Goal: Task Accomplishment & Management: Manage account settings

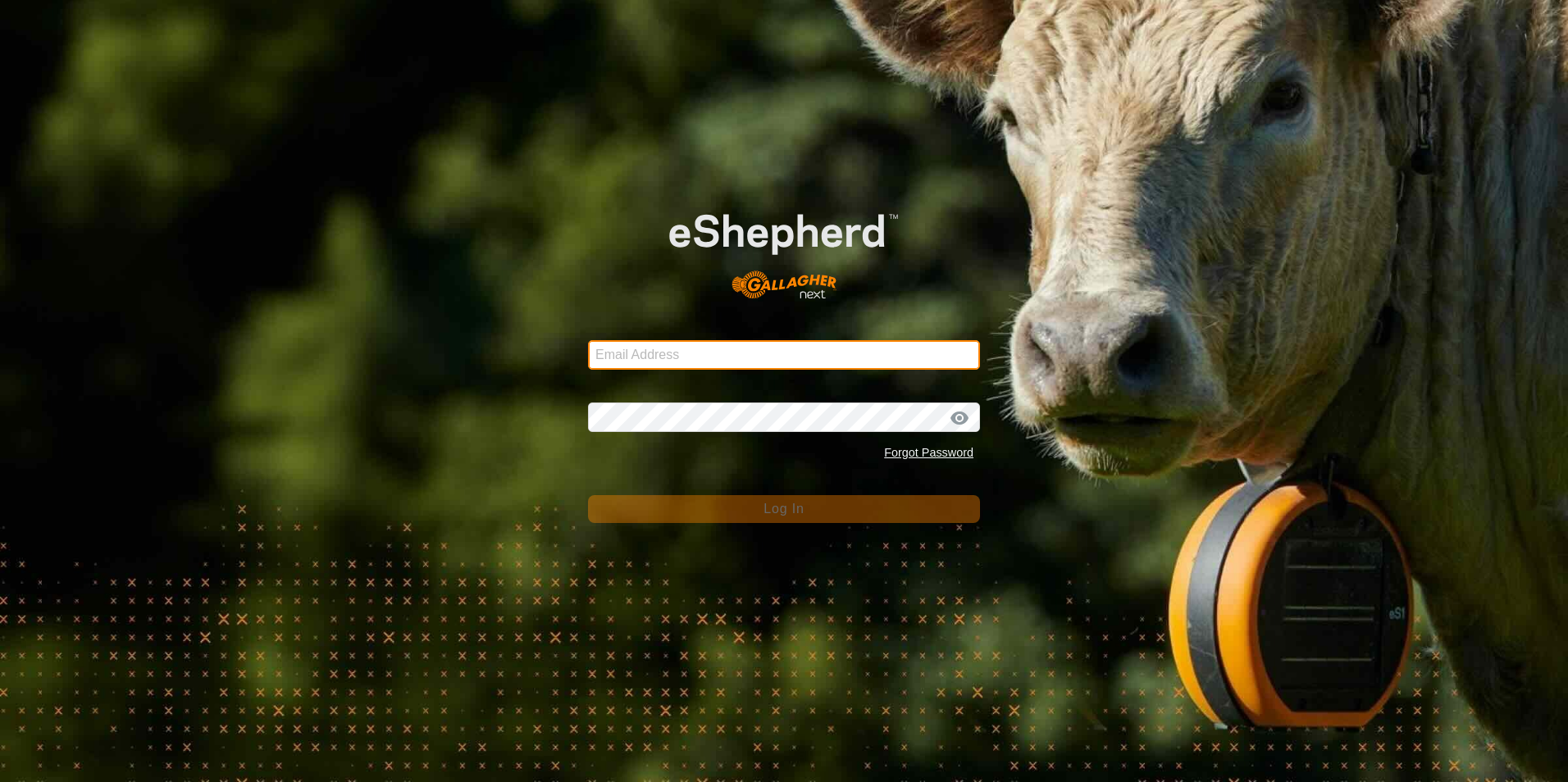
type input "LesSeven@aol.com"
click at [766, 401] on div "Password Forgot Password" at bounding box center [784, 425] width 392 height 86
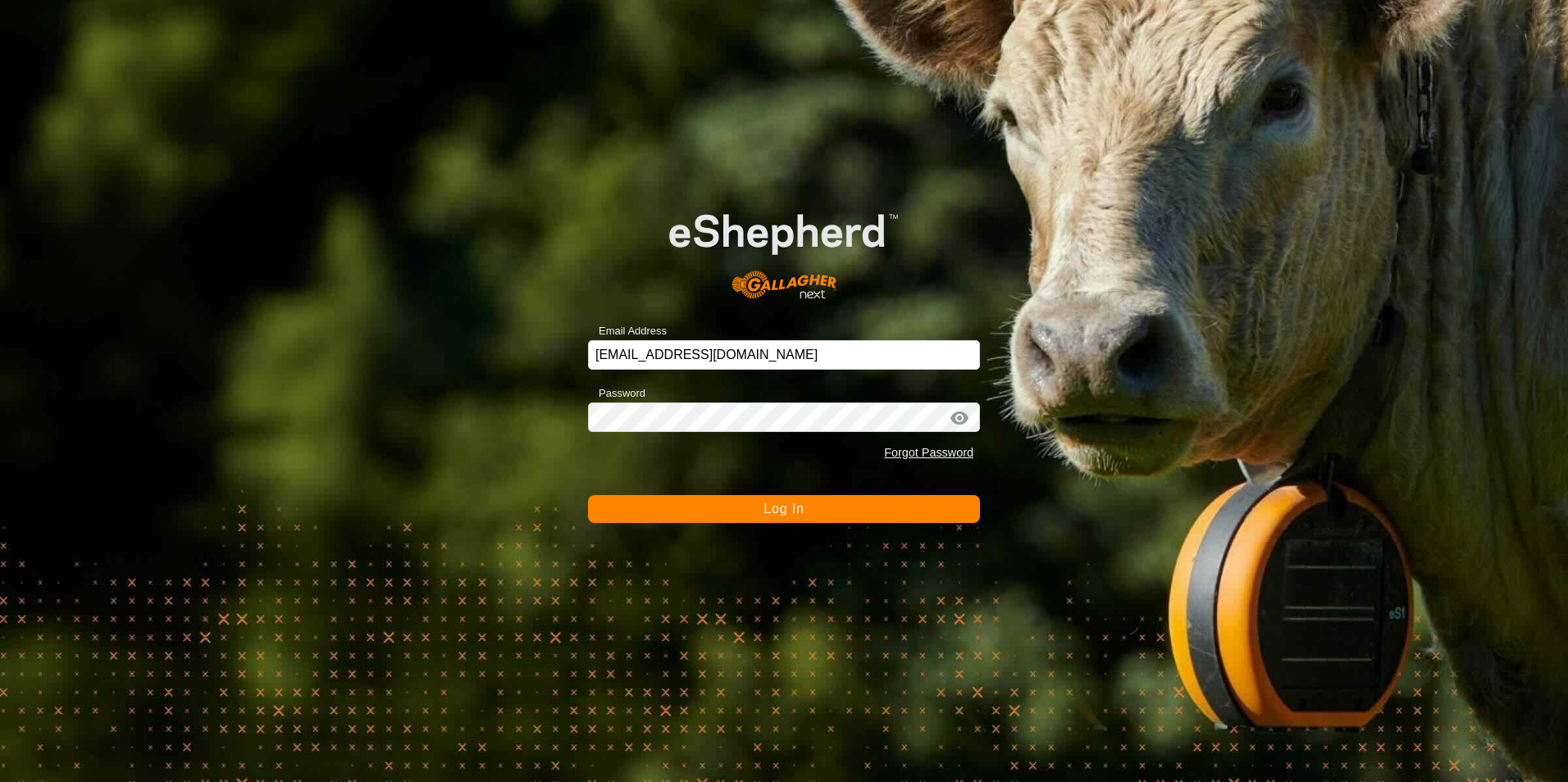
click at [905, 499] on button "Log In" at bounding box center [784, 509] width 392 height 28
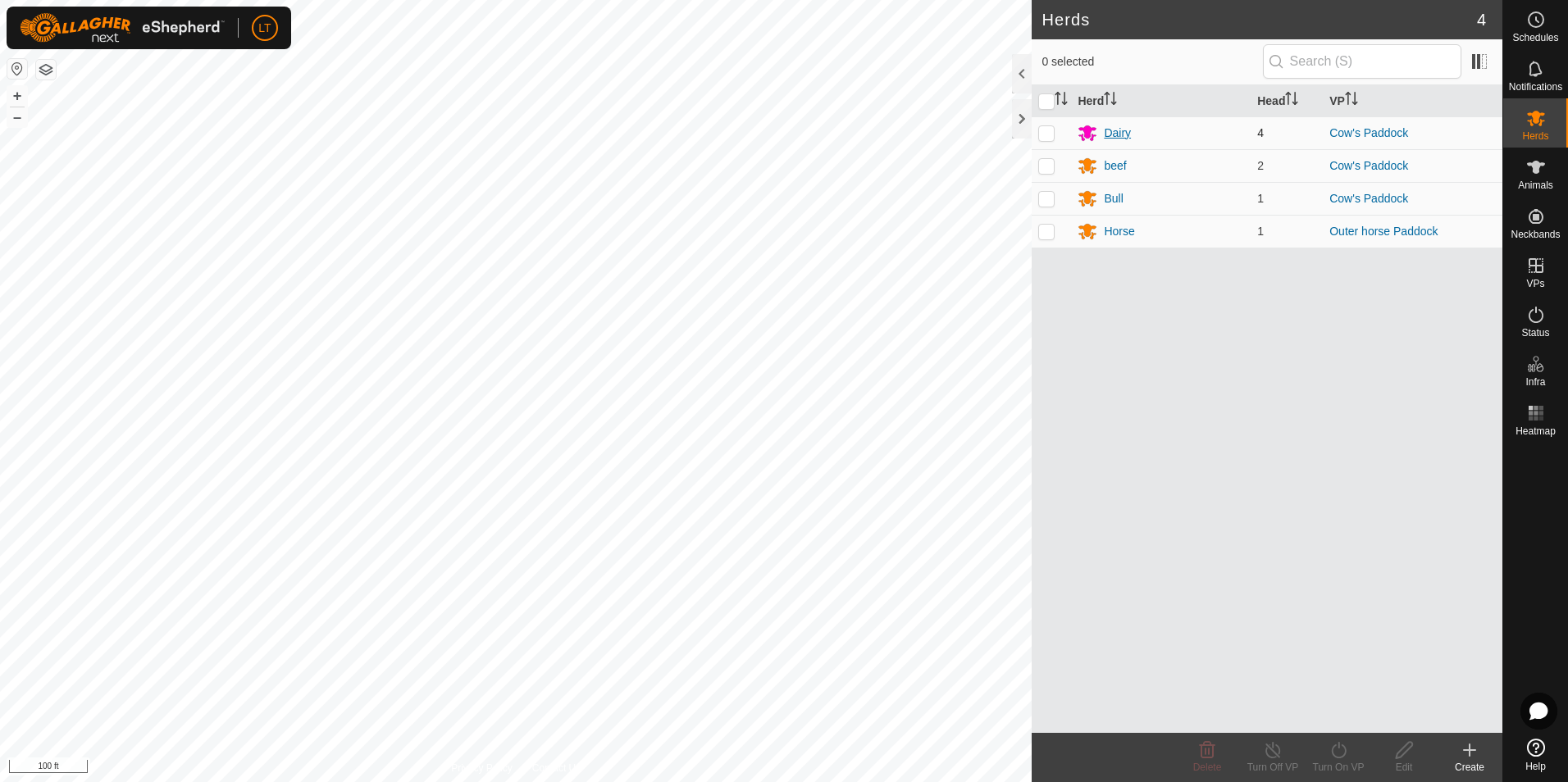
click at [1124, 131] on div "Dairy" at bounding box center [1117, 132] width 27 height 17
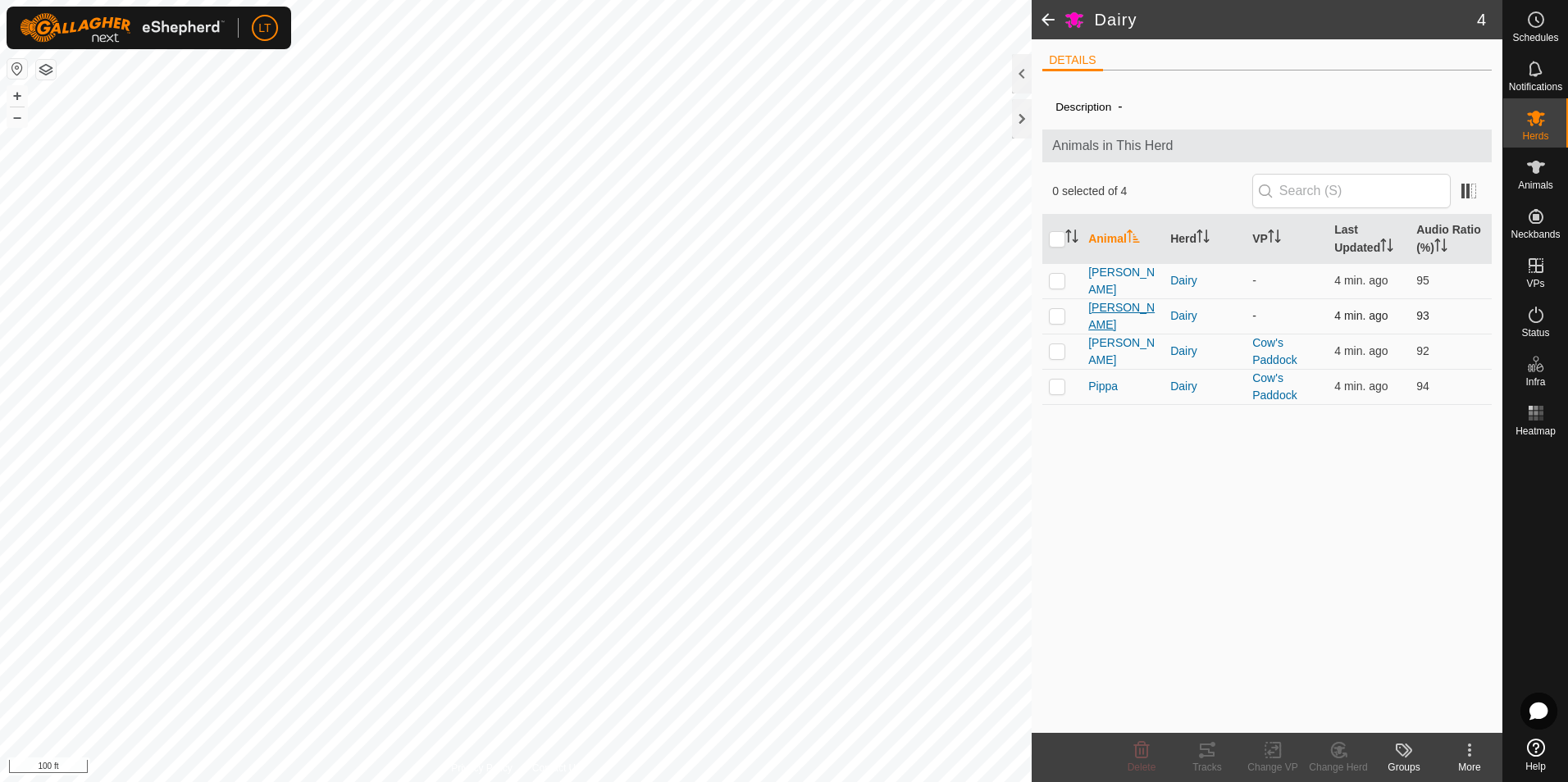
click at [1103, 321] on span "[PERSON_NAME]" at bounding box center [1122, 316] width 69 height 35
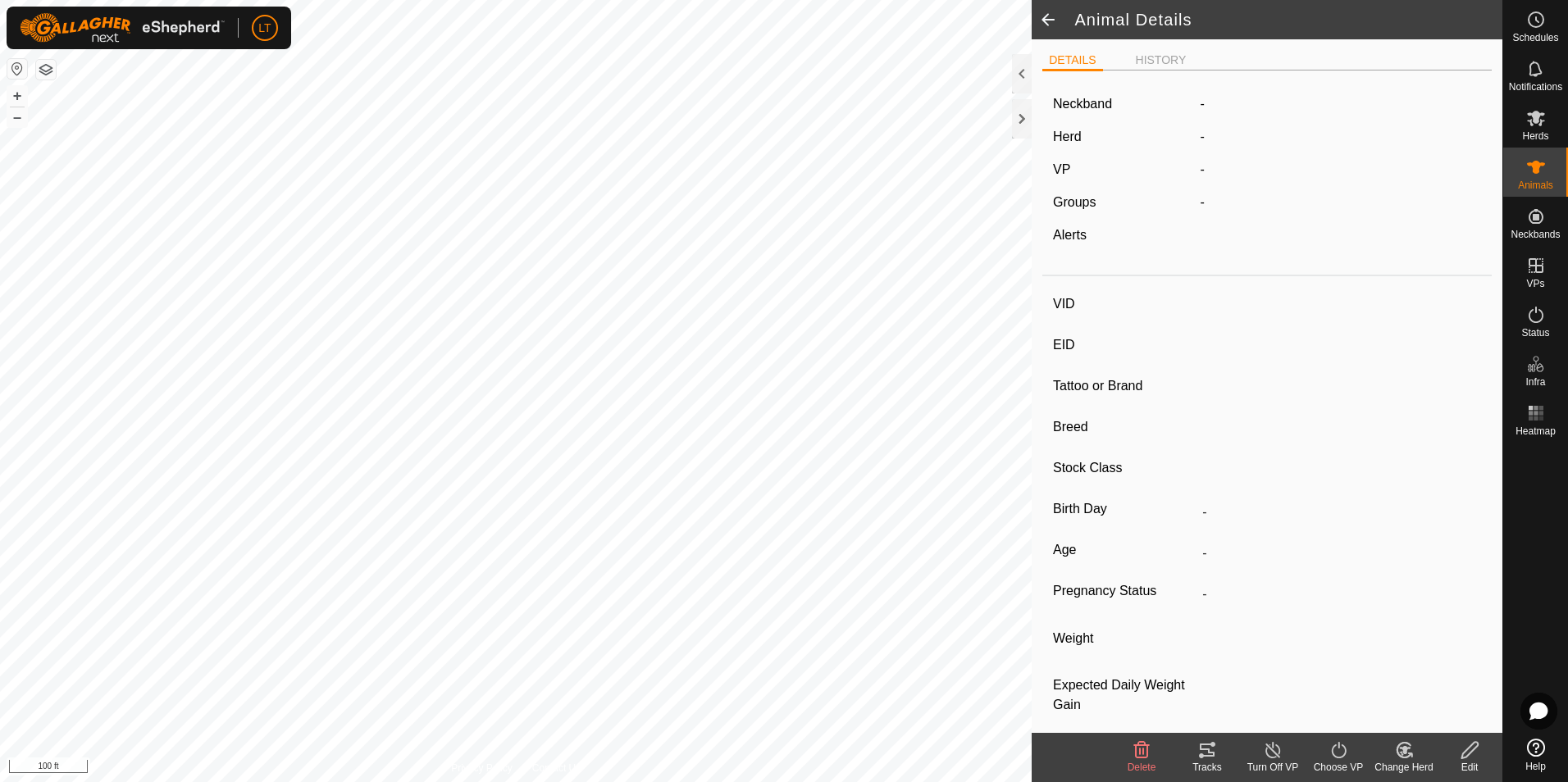
type input "[PERSON_NAME]"
type input "-"
type input "jersey"
type input "-"
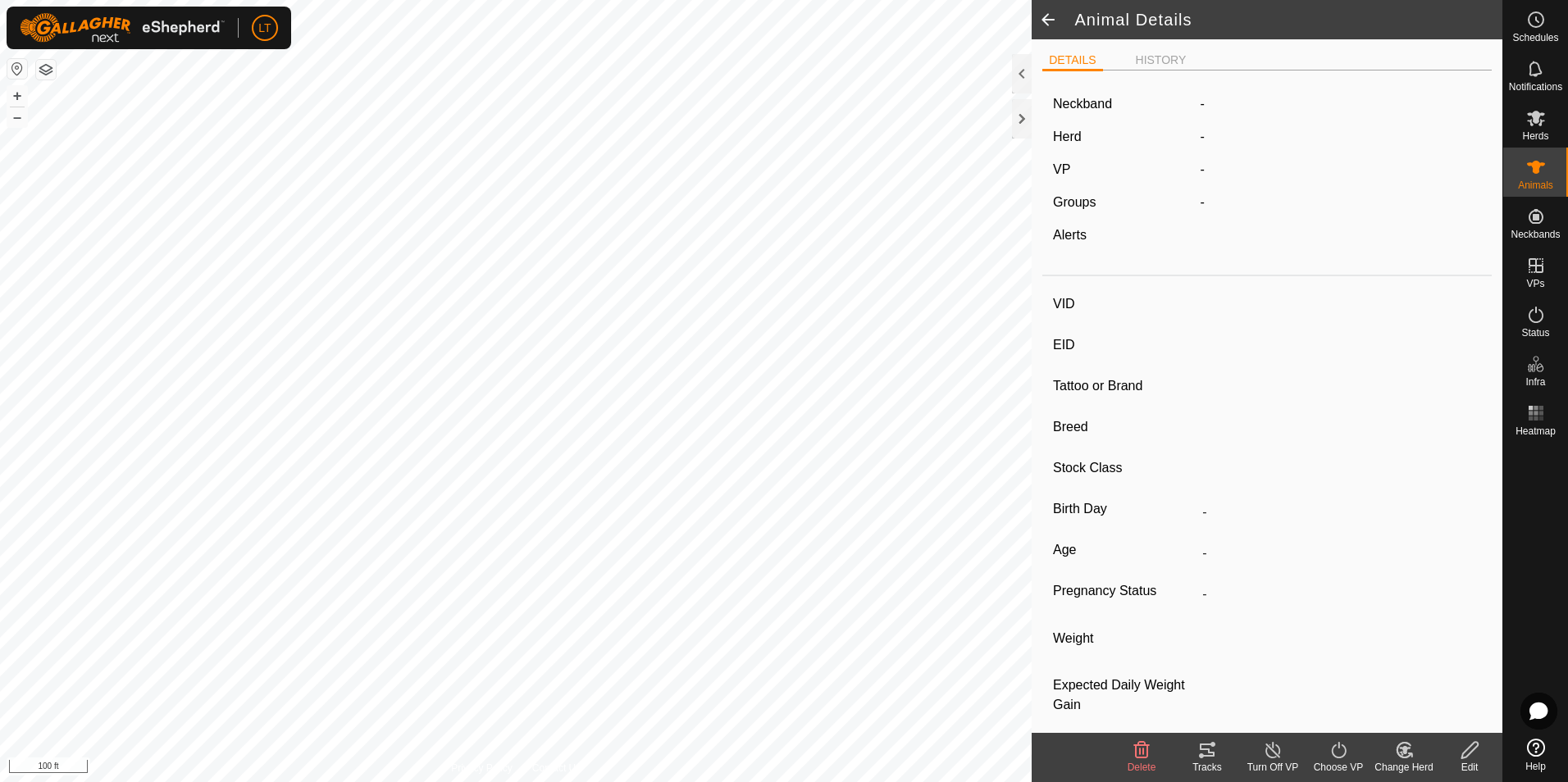
type input "Empty"
type input "0 kg"
type input "-"
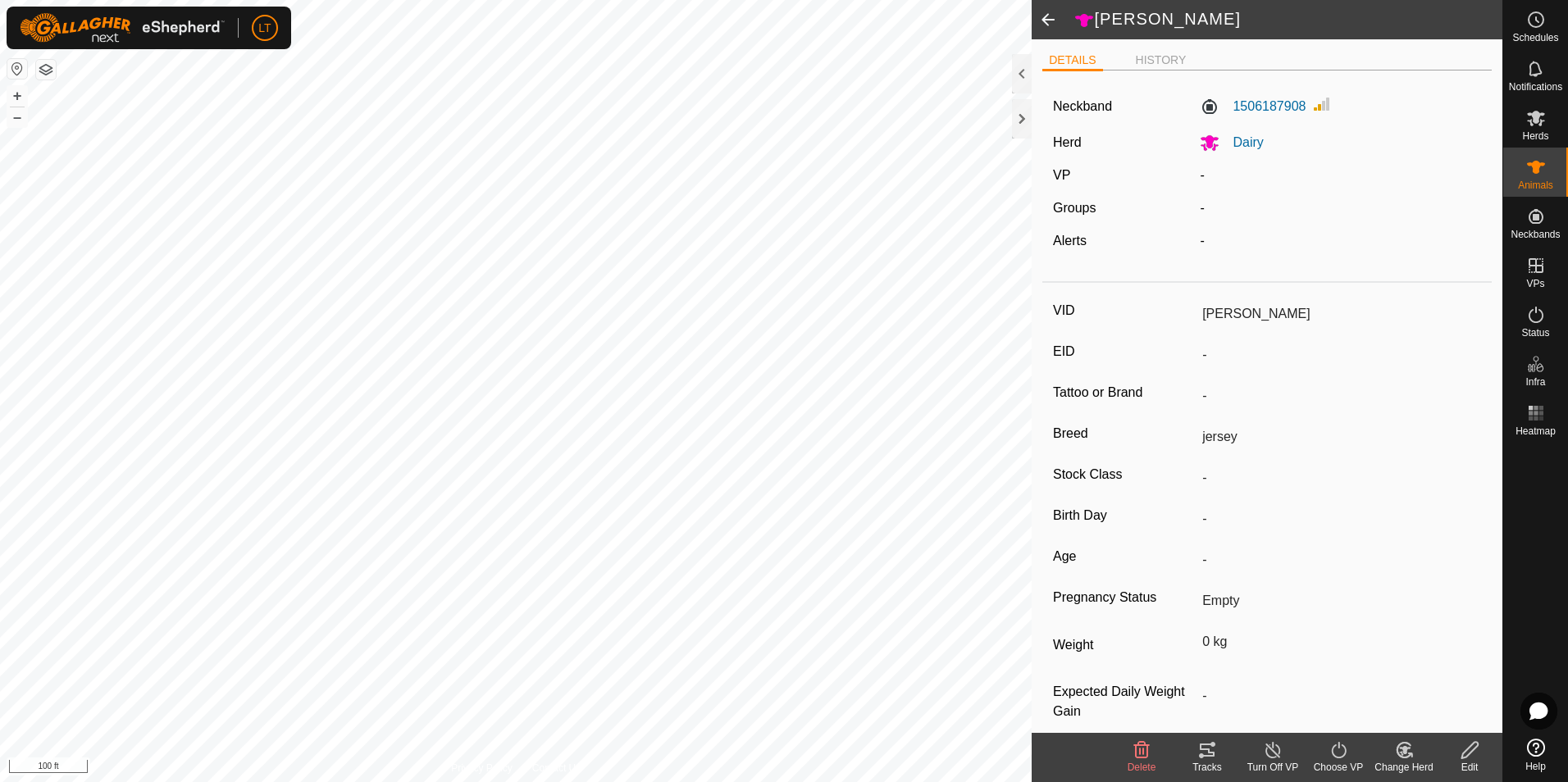
click at [1333, 752] on icon at bounding box center [1338, 750] width 21 height 20
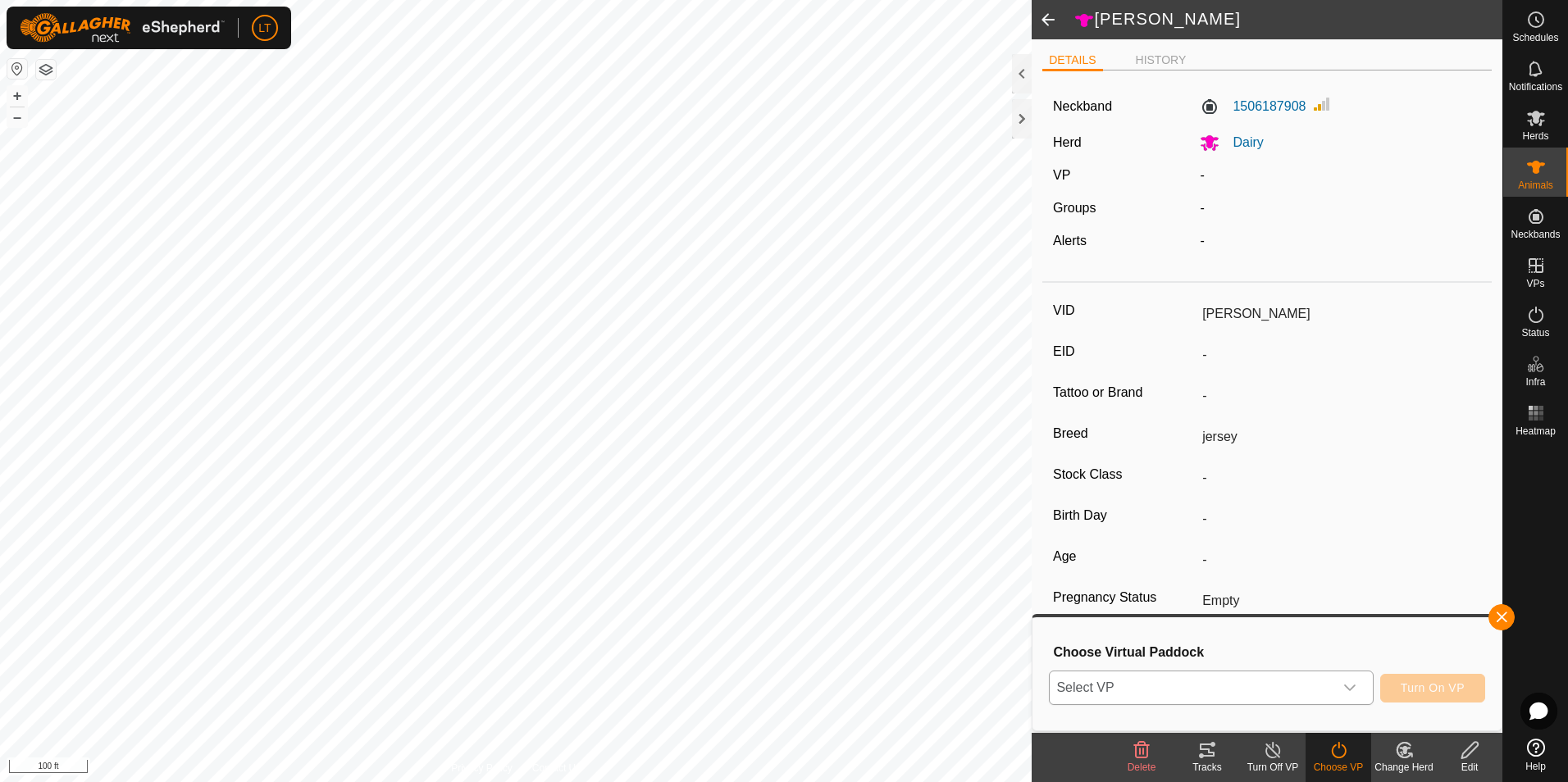
click at [1261, 704] on span "Select VP" at bounding box center [1190, 688] width 283 height 33
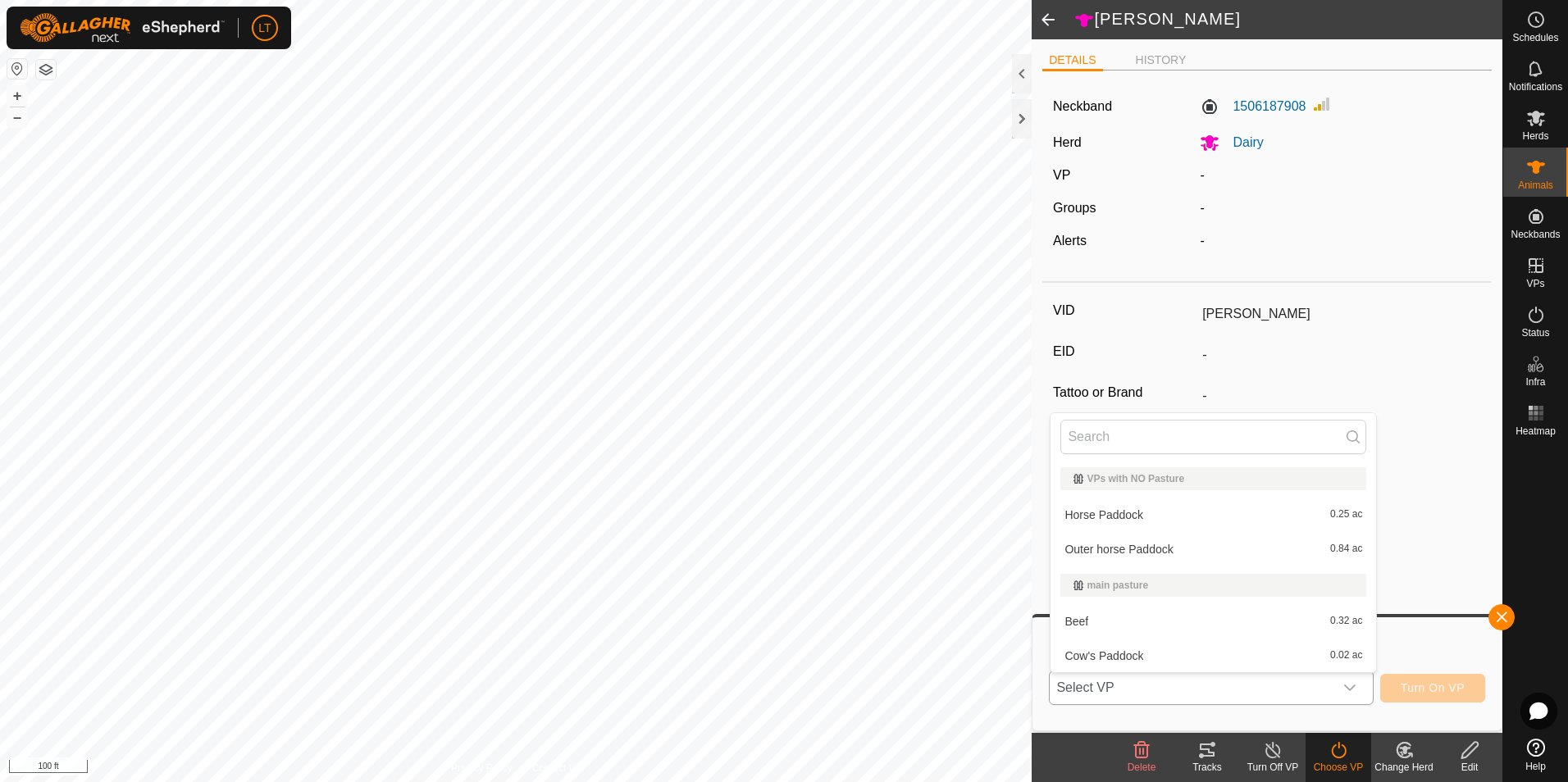
click at [1135, 661] on li "Cow's Paddock 0.02 ac" at bounding box center [1213, 656] width 326 height 33
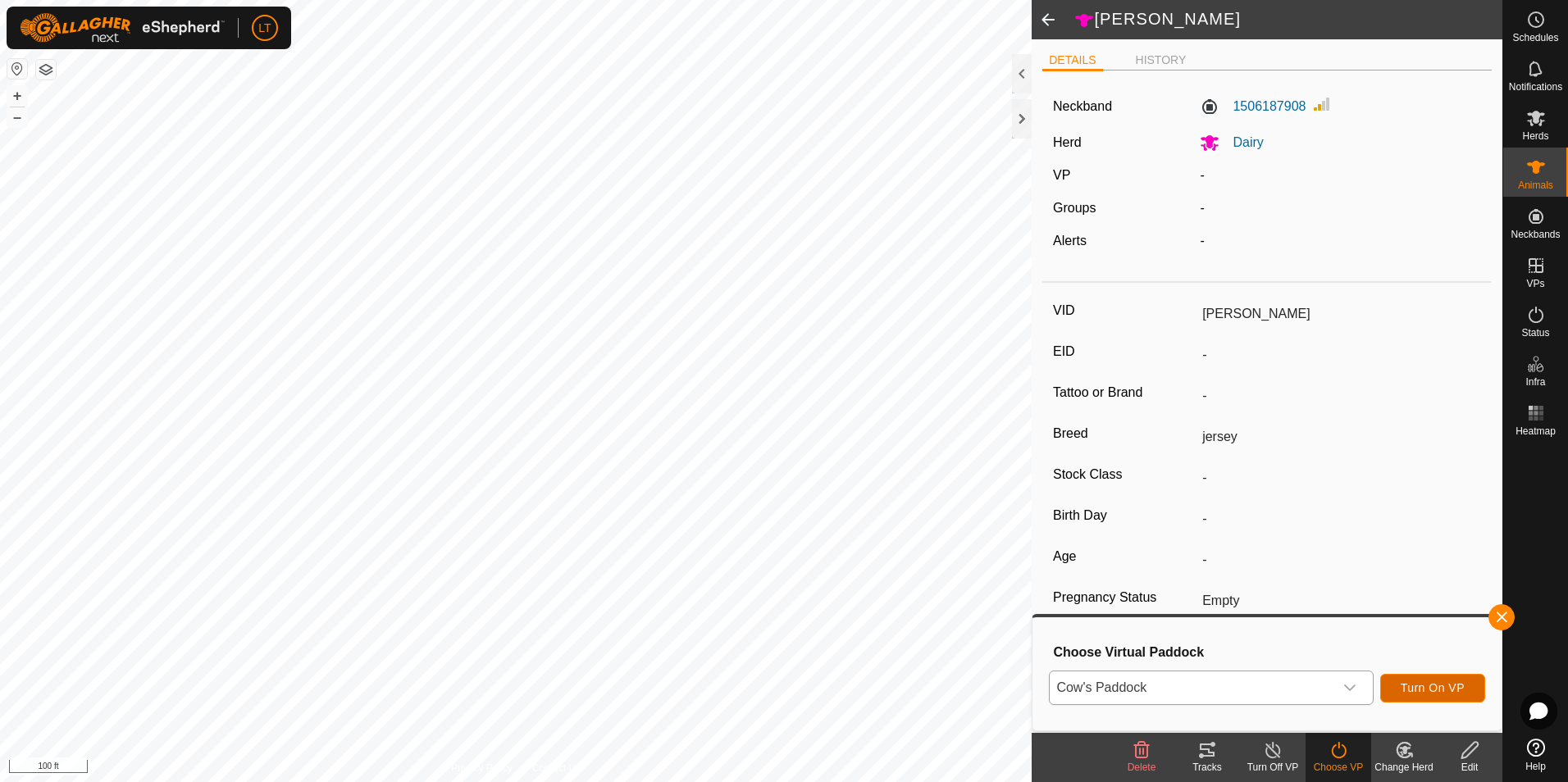
click at [1414, 689] on span "Turn On VP" at bounding box center [1432, 688] width 64 height 13
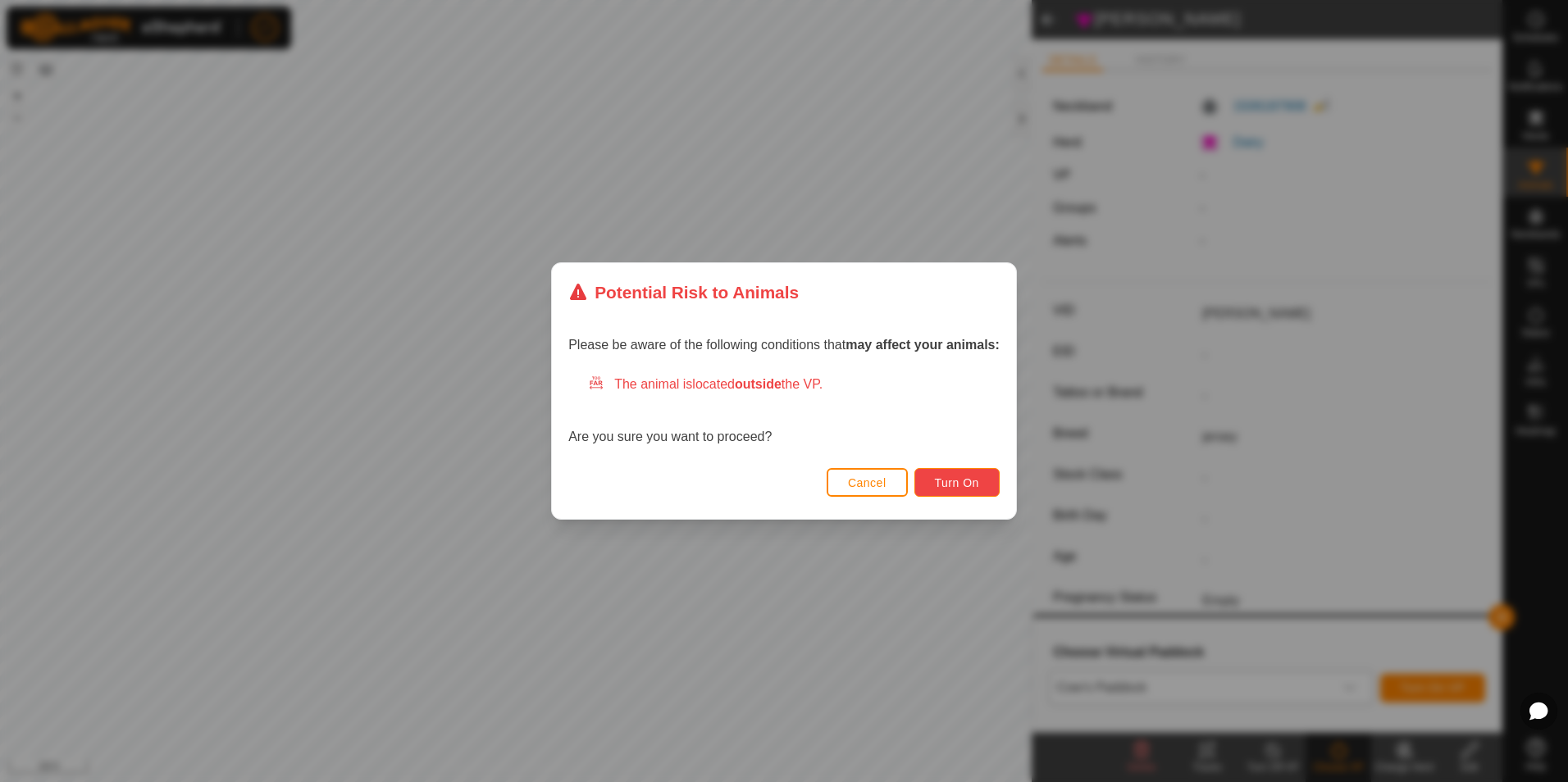
click at [940, 484] on span "Turn On" at bounding box center [957, 482] width 45 height 13
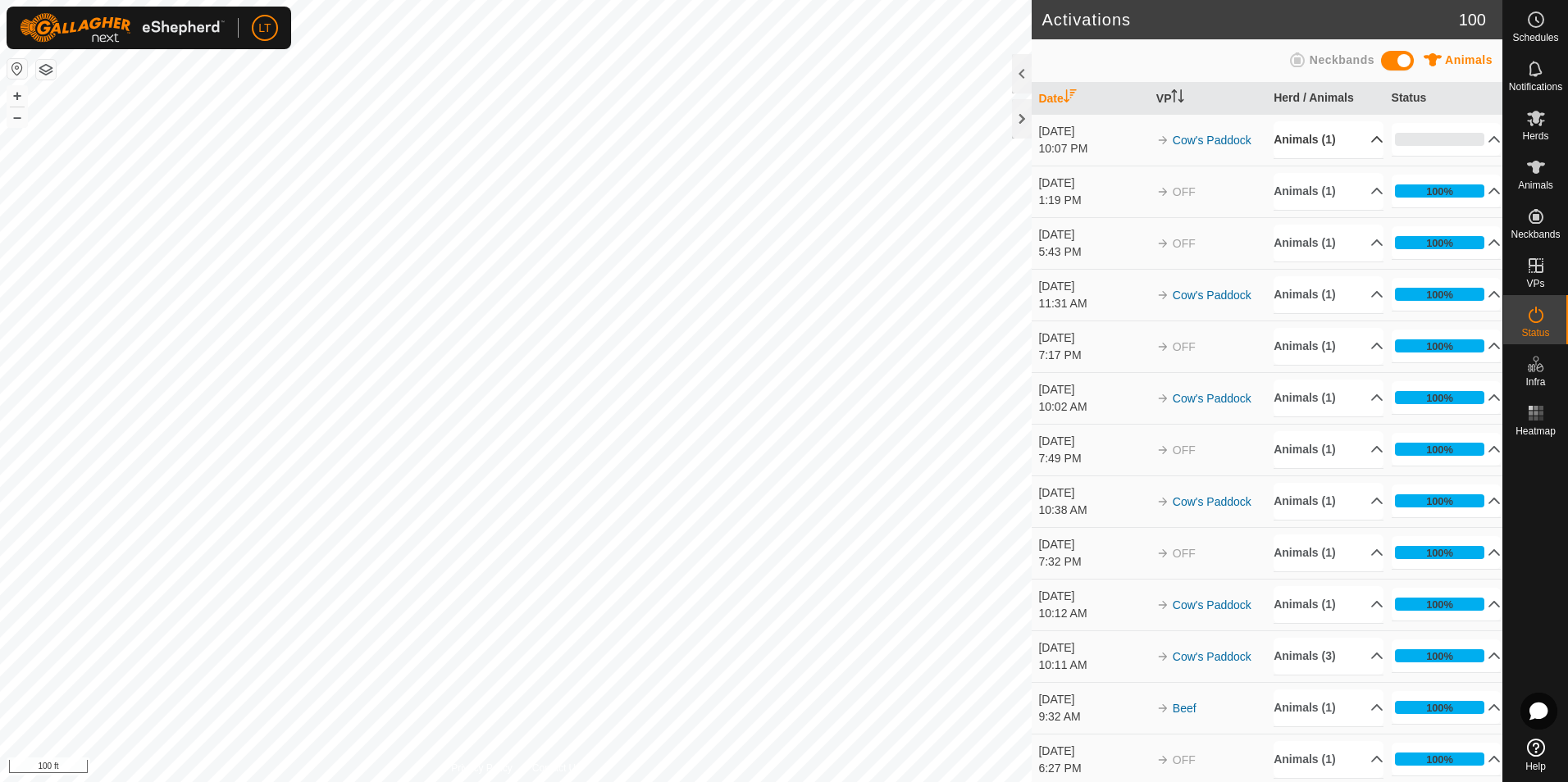
click at [1329, 138] on p-accordion-header "Animals (1)" at bounding box center [1328, 139] width 110 height 37
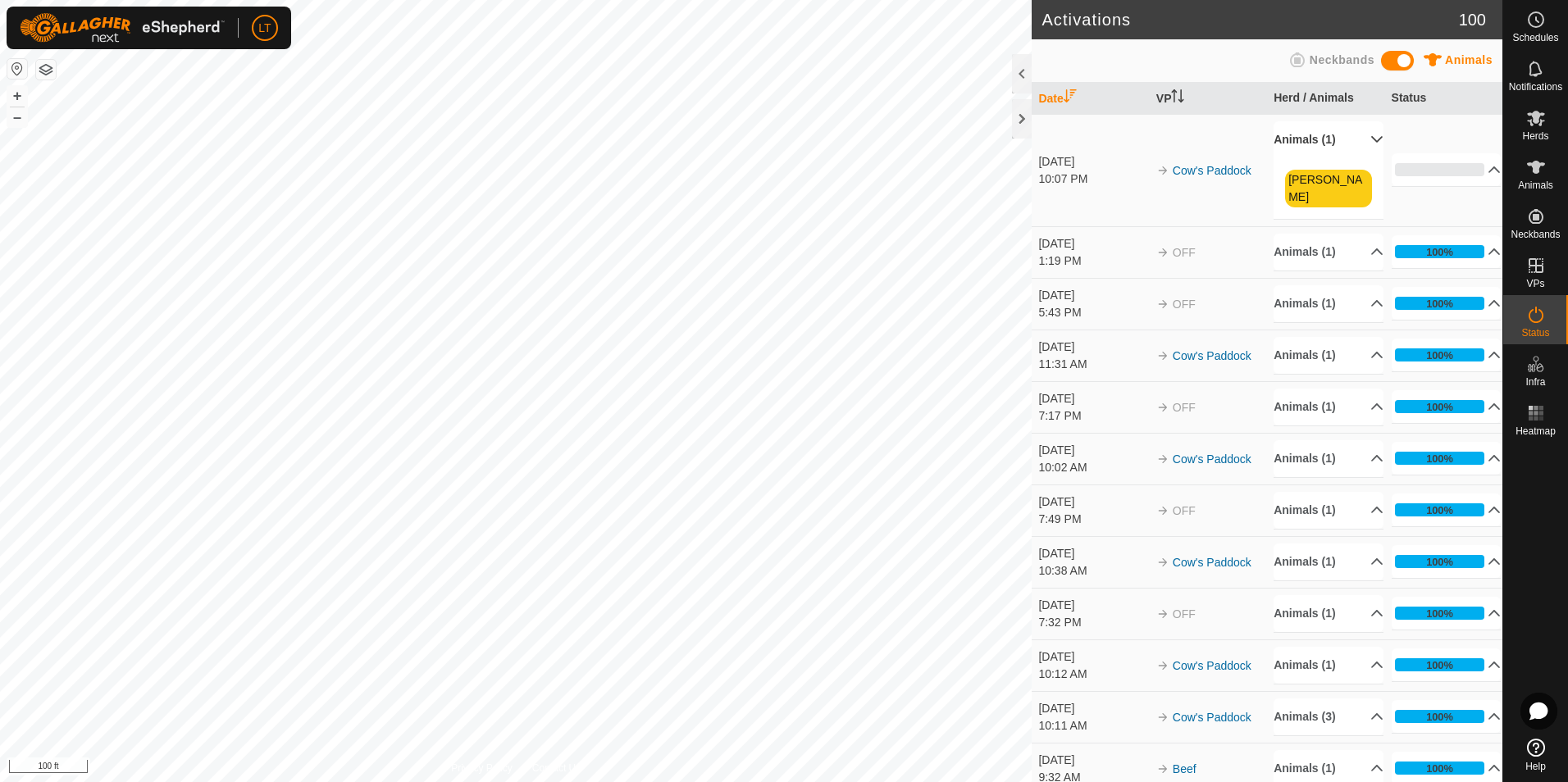
click at [1329, 138] on p-accordion-header "Animals (1)" at bounding box center [1328, 139] width 110 height 37
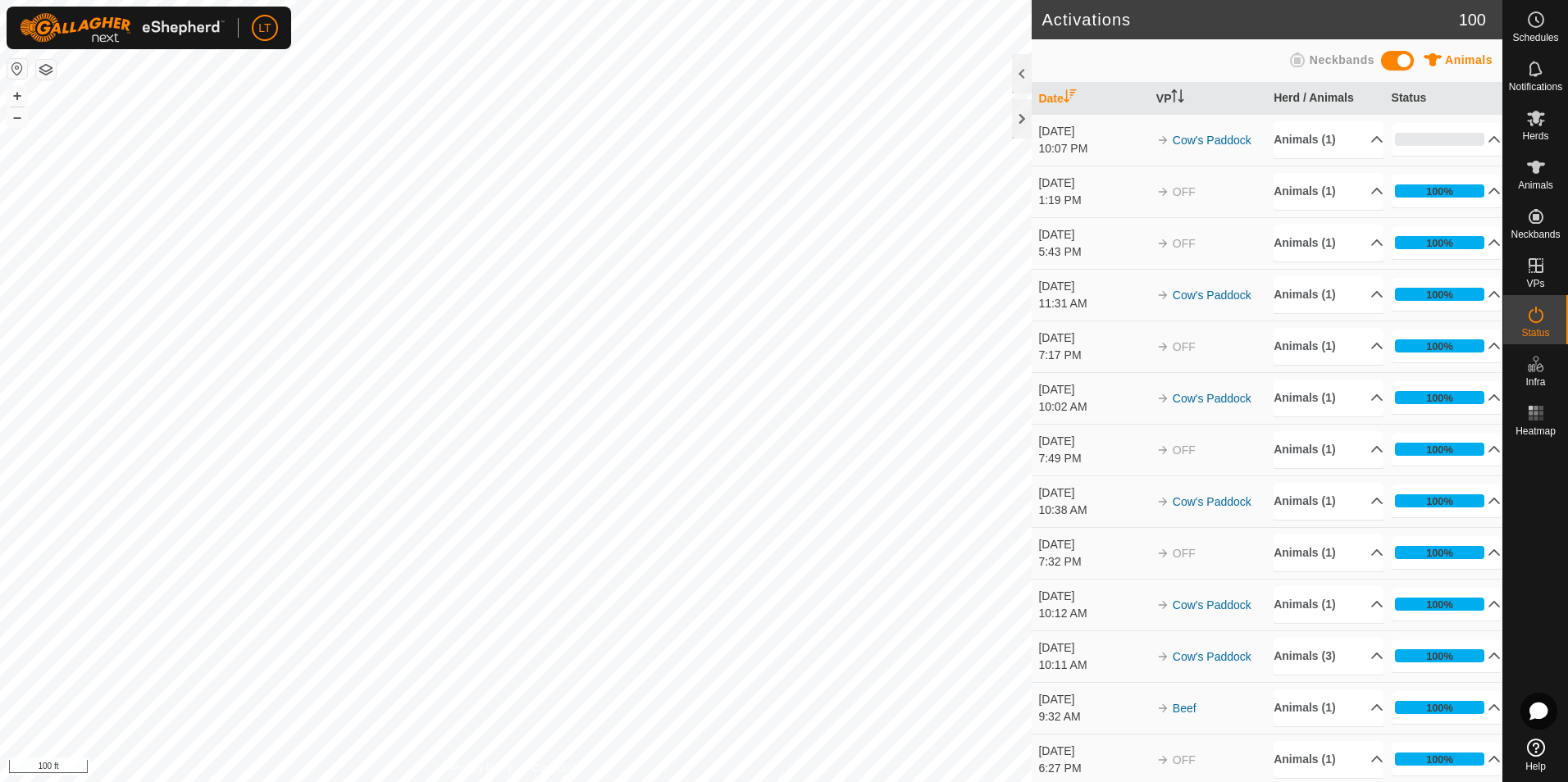
click at [1031, 75] on div at bounding box center [1021, 74] width 20 height 40
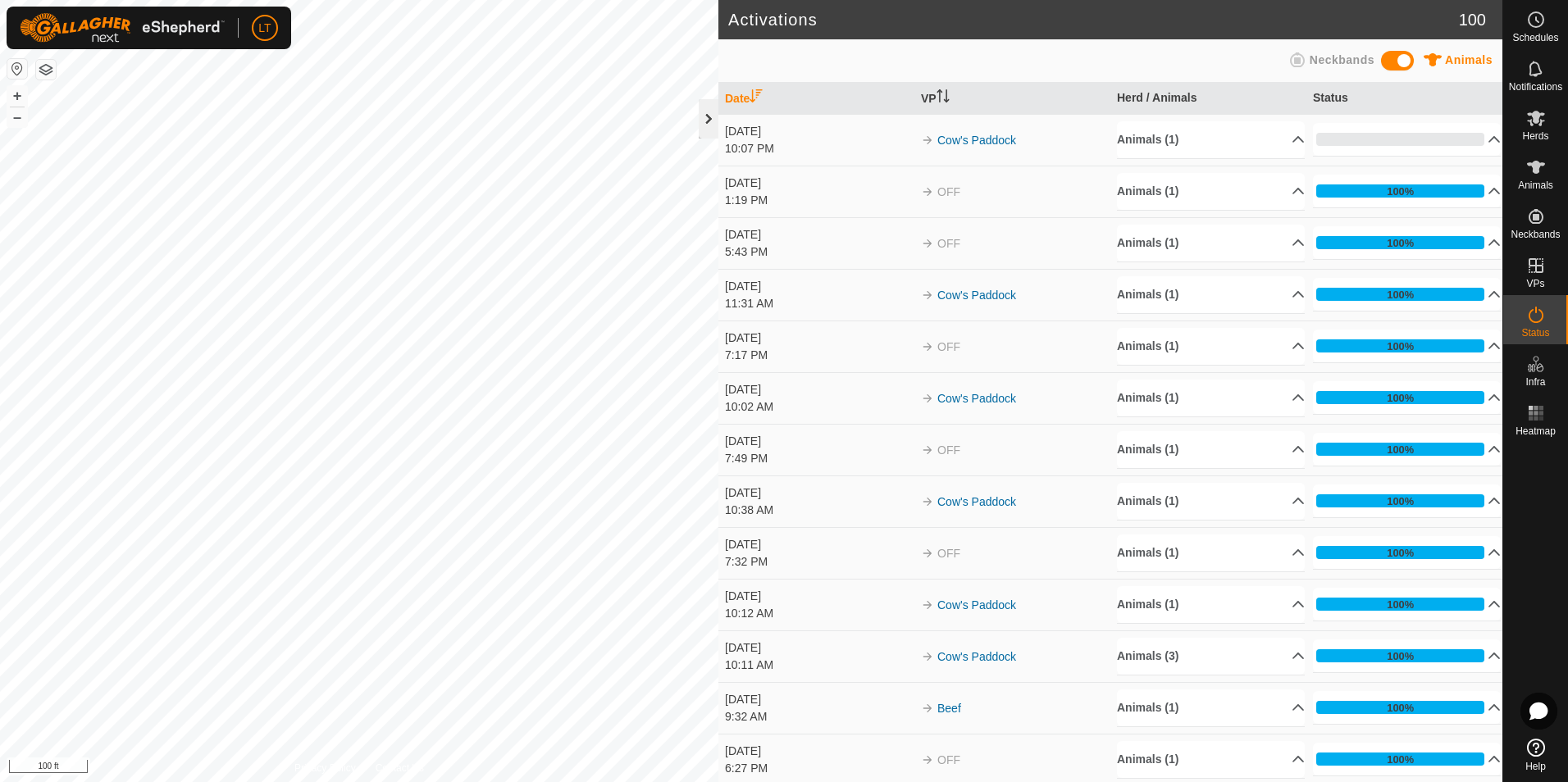
click at [705, 116] on div at bounding box center [708, 119] width 20 height 40
